Goal: Information Seeking & Learning: Learn about a topic

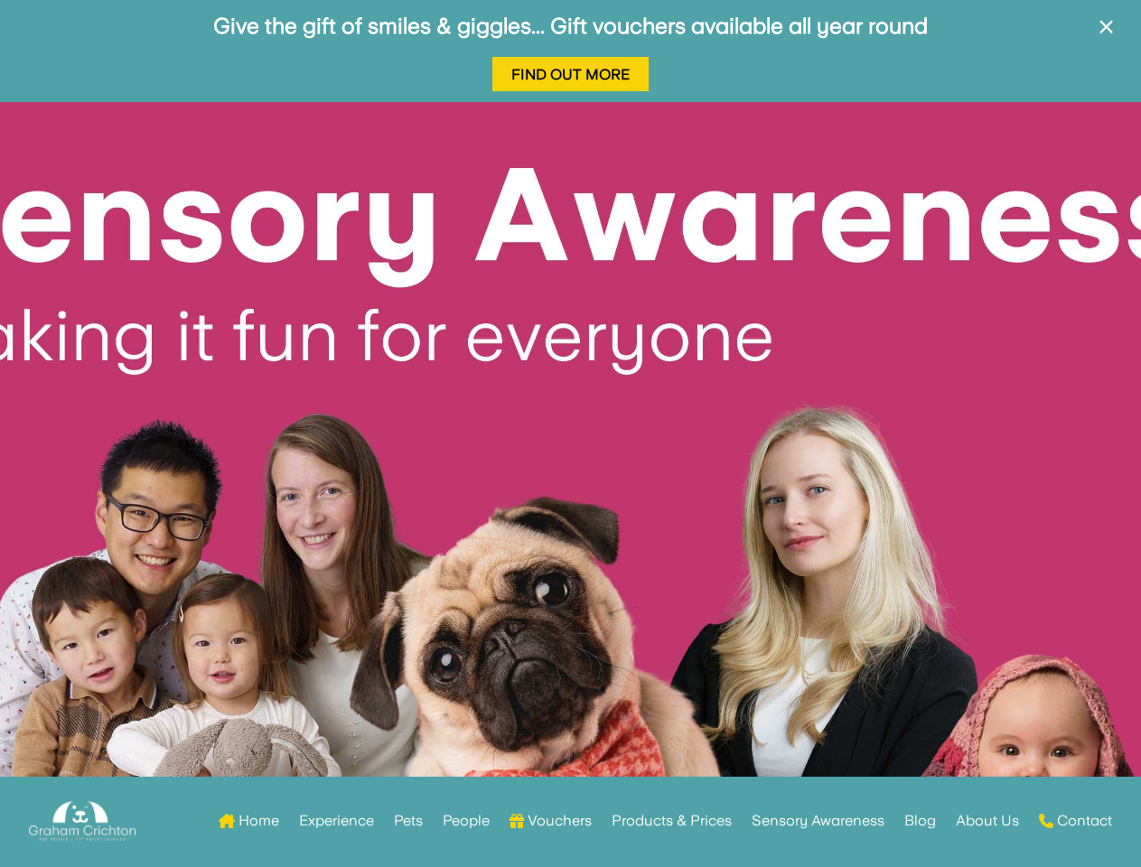
click at [570, 434] on div at bounding box center [570, 492] width 1141 height 781
click at [1106, 38] on span "×" at bounding box center [1106, 27] width 17 height 34
click at [570, 484] on div at bounding box center [570, 492] width 1141 height 781
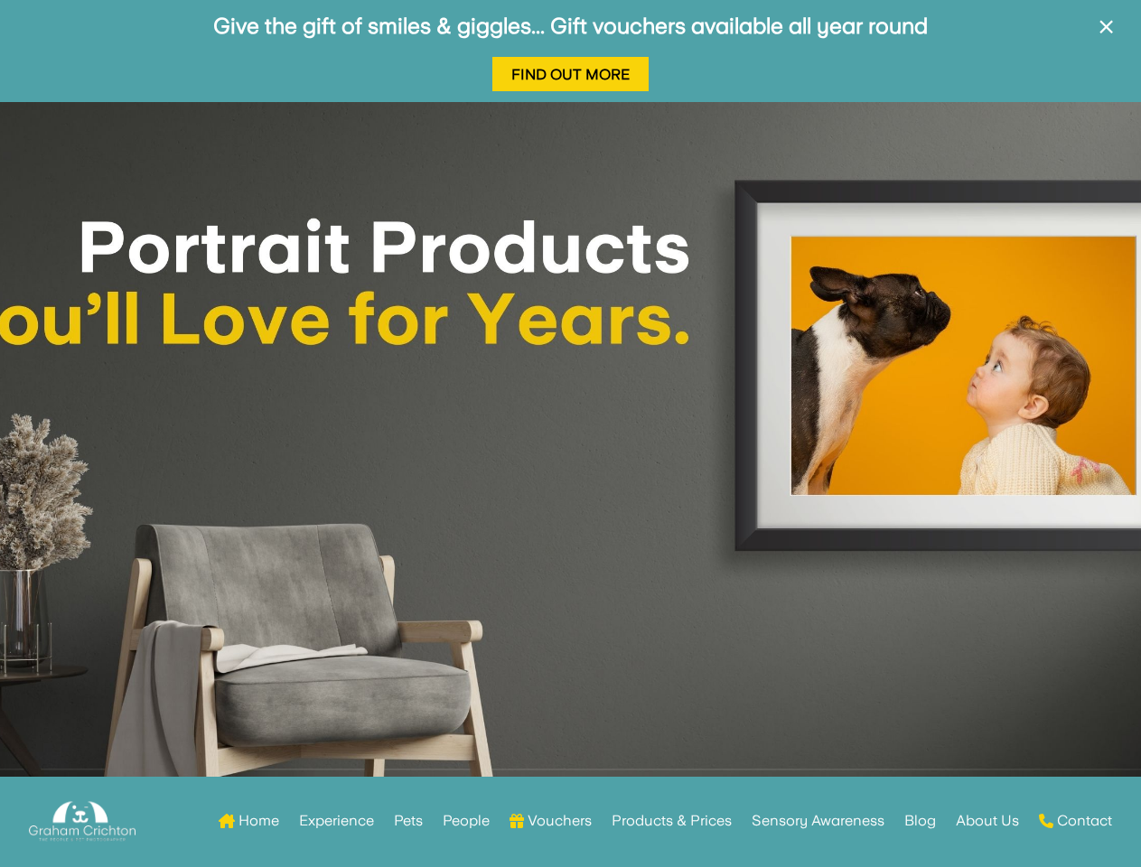
click at [570, 434] on div at bounding box center [570, 492] width 1141 height 781
click at [1106, 38] on span "×" at bounding box center [1106, 27] width 17 height 34
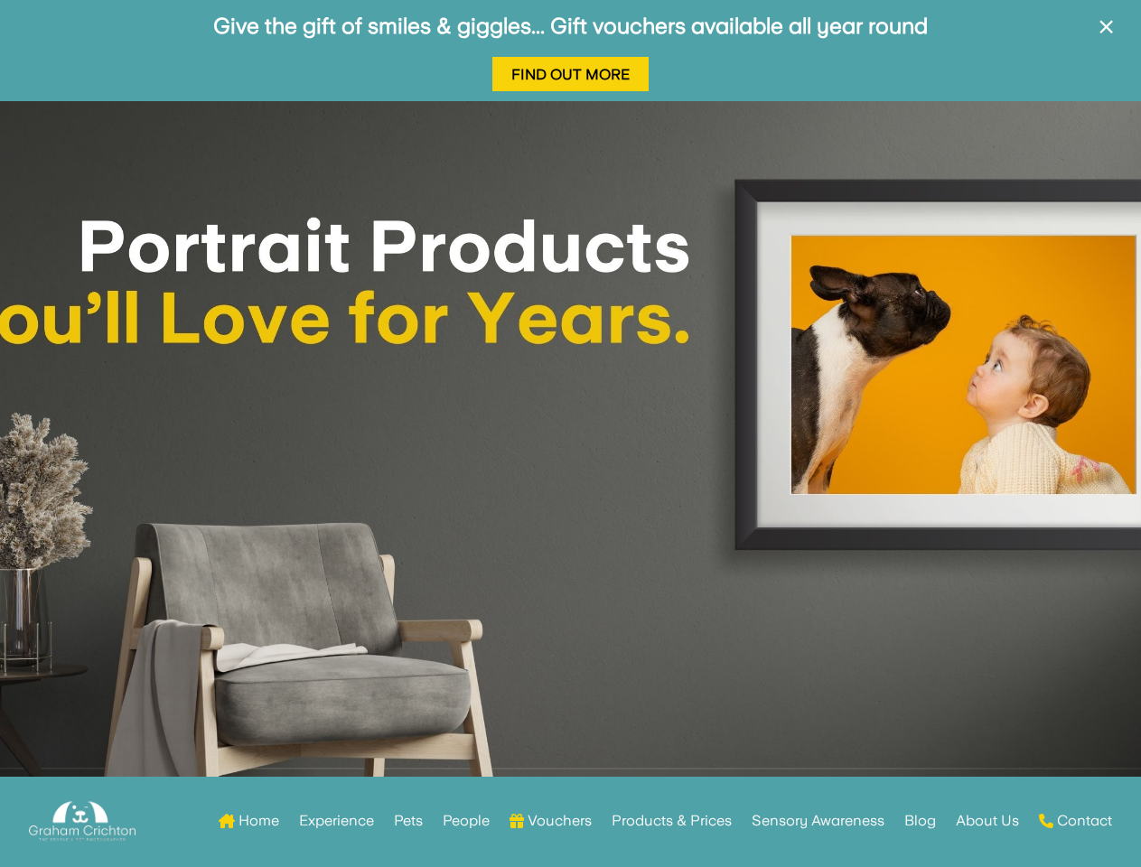
click at [570, 484] on div at bounding box center [570, 491] width 1141 height 781
